Goal: Navigation & Orientation: Find specific page/section

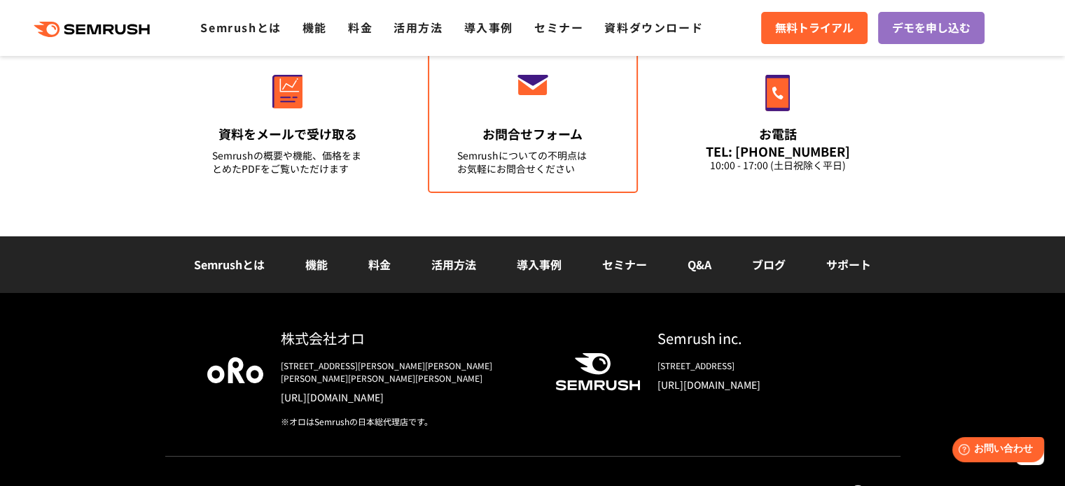
scroll to position [5048, 0]
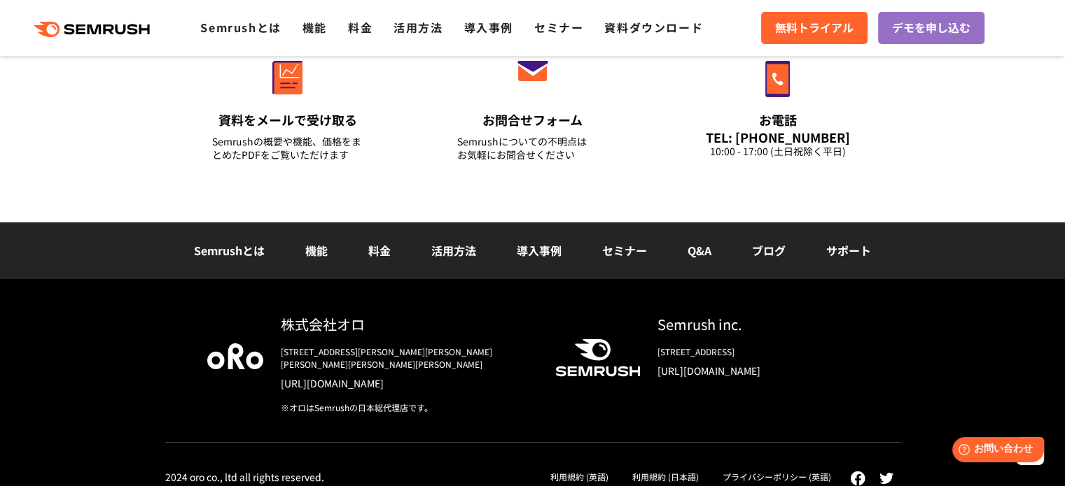
click at [674, 471] on link "利用規約 (日本語)" at bounding box center [665, 477] width 66 height 12
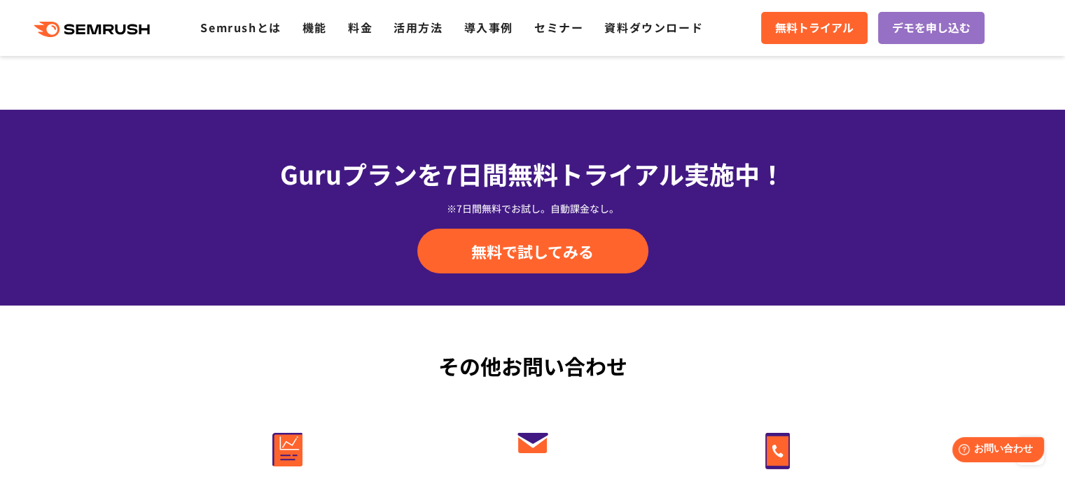
scroll to position [4657, 0]
